Goal: Navigation & Orientation: Find specific page/section

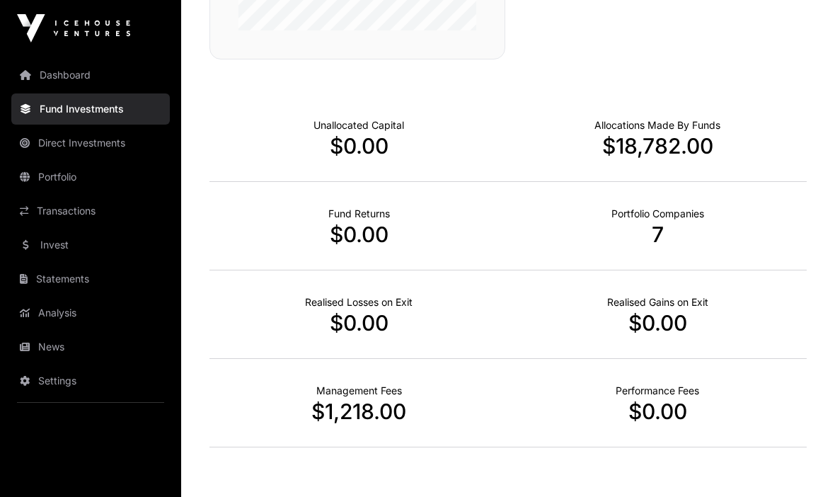
scroll to position [507, 0]
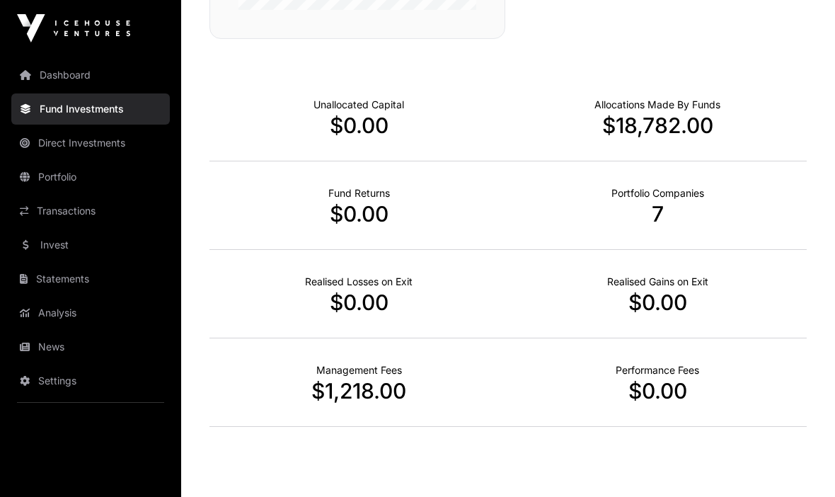
click at [57, 242] on link "Invest" at bounding box center [90, 244] width 159 height 31
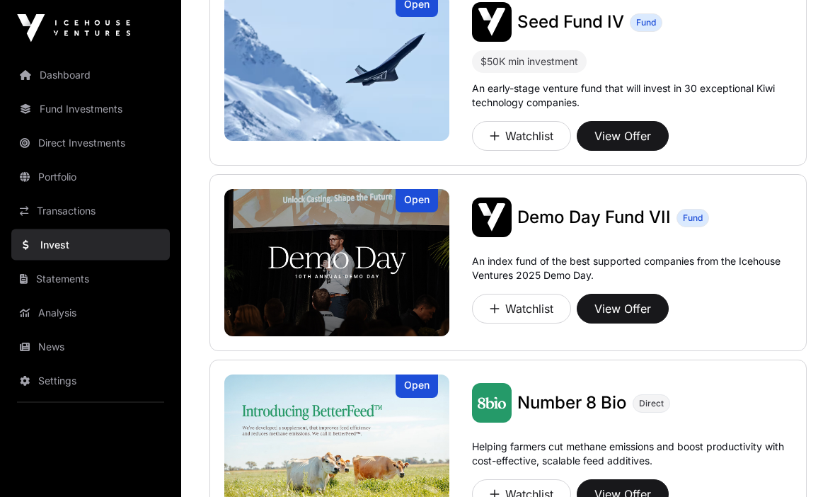
scroll to position [175, 0]
click at [58, 145] on link "Direct Investments" at bounding box center [90, 142] width 159 height 31
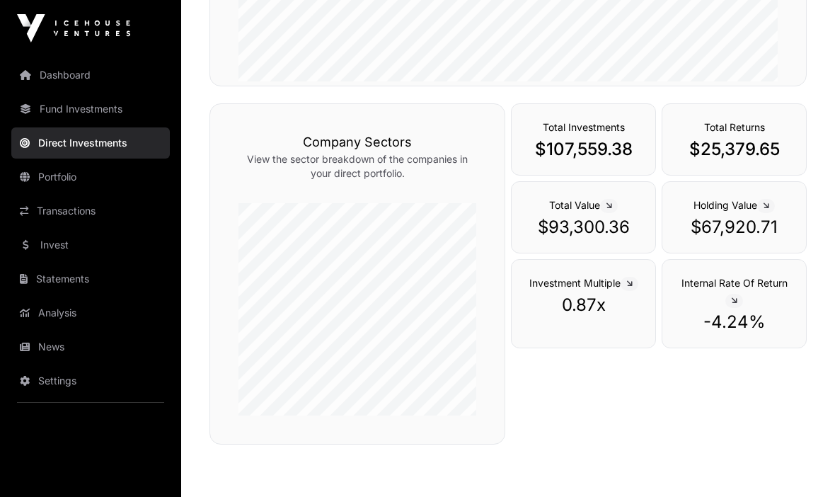
scroll to position [409, 0]
click at [58, 107] on link "Fund Investments" at bounding box center [90, 108] width 159 height 31
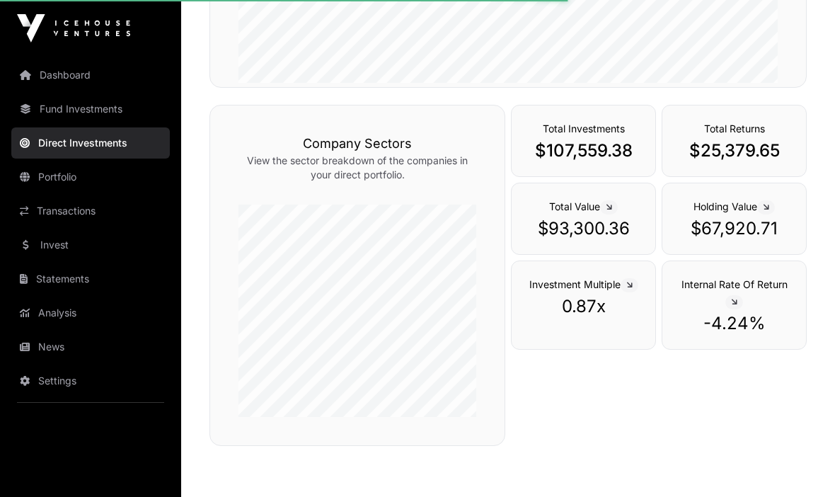
click at [57, 115] on link "Fund Investments" at bounding box center [90, 108] width 159 height 31
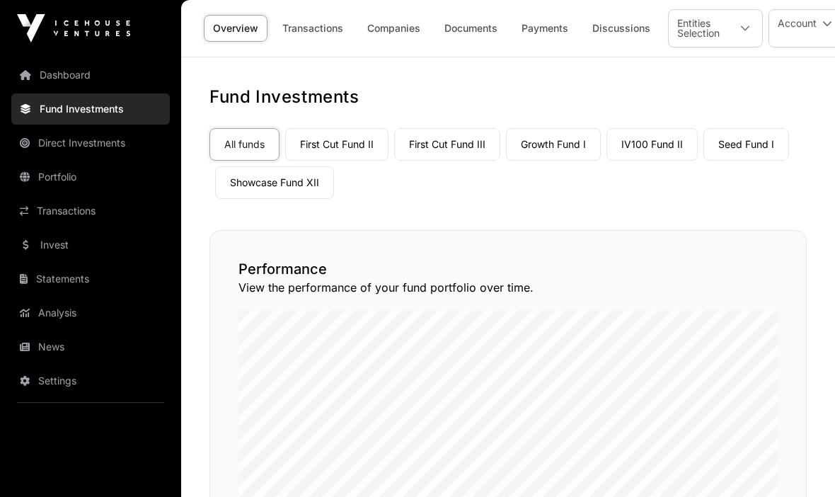
click at [55, 146] on link "Direct Investments" at bounding box center [90, 142] width 159 height 31
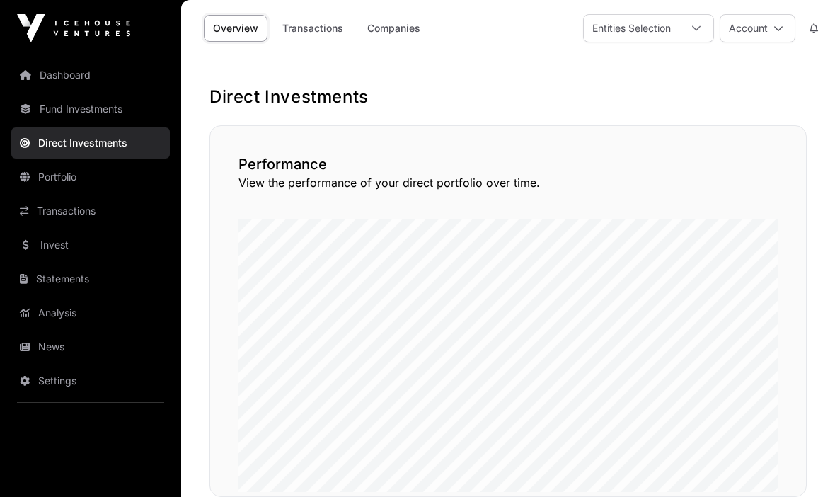
click at [388, 33] on link "Companies" at bounding box center [393, 28] width 71 height 27
click at [384, 40] on link "Companies" at bounding box center [393, 28] width 71 height 27
click at [398, 28] on link "Companies" at bounding box center [393, 28] width 71 height 27
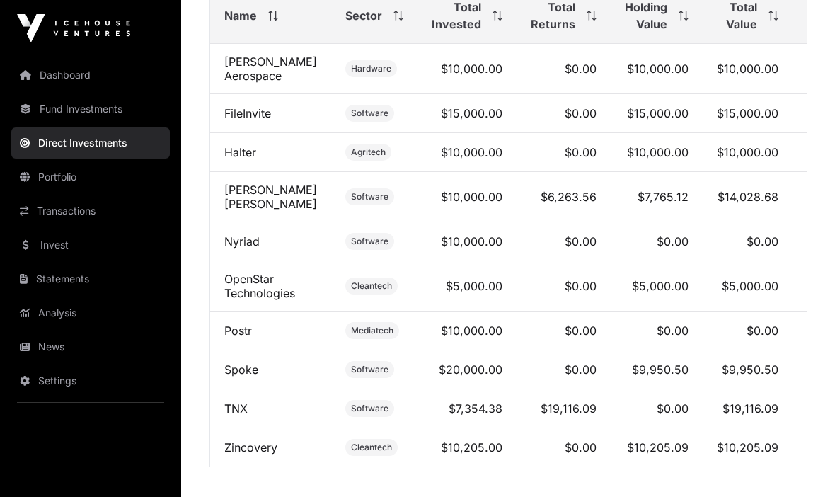
scroll to position [585, 0]
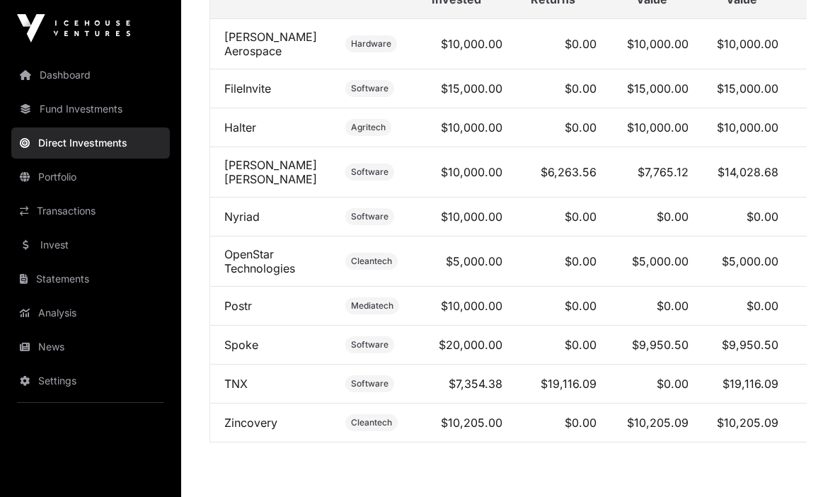
click at [61, 76] on link "Dashboard" at bounding box center [90, 74] width 159 height 31
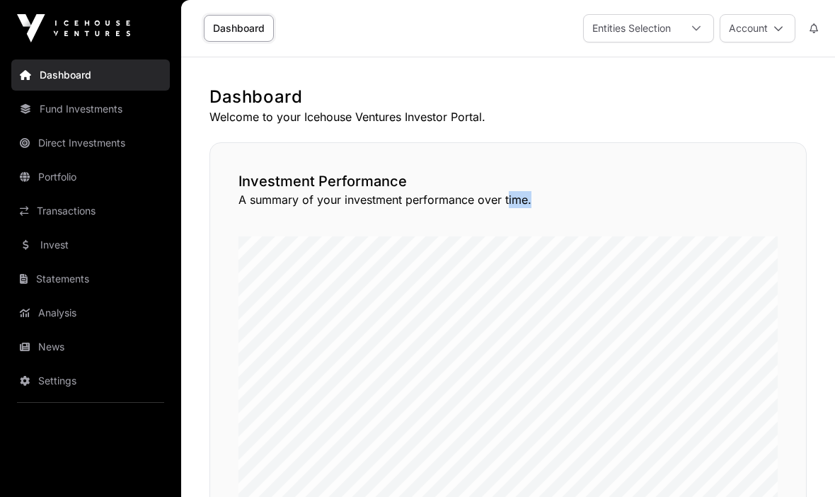
click at [214, 299] on div "Investment Performance A summary of your investment performance over time." at bounding box center [507, 327] width 597 height 371
click at [45, 174] on link "Portfolio" at bounding box center [90, 176] width 159 height 31
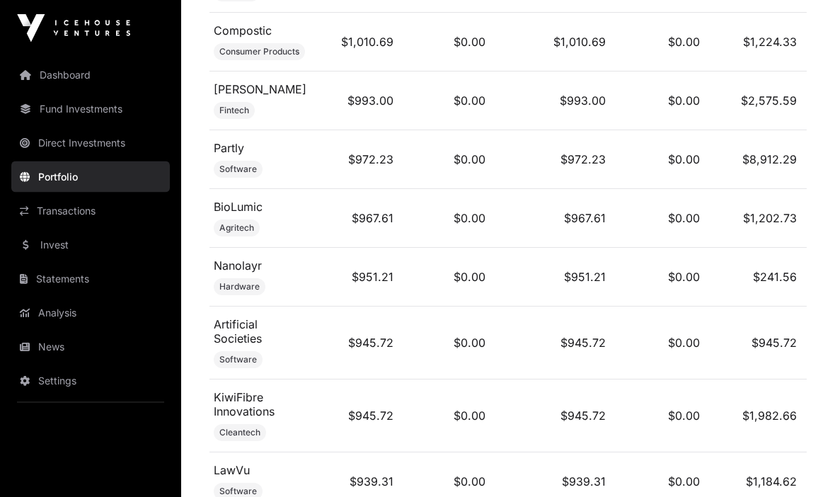
scroll to position [4589, 0]
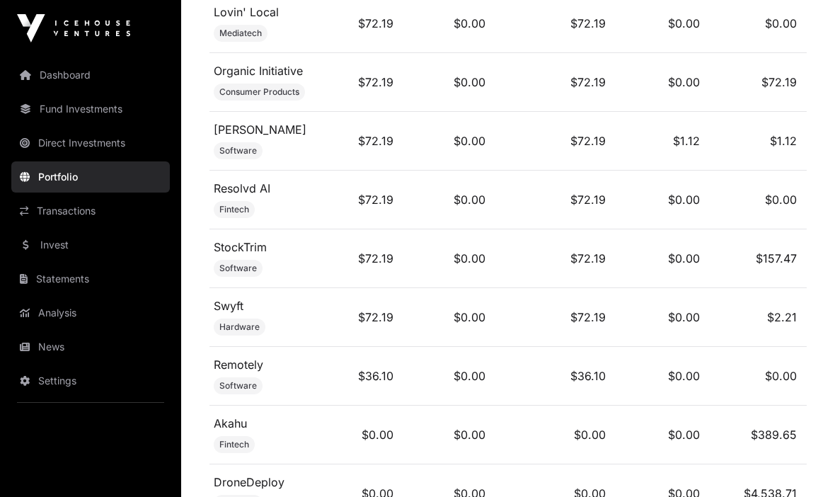
scroll to position [9502, 0]
